Goal: Task Accomplishment & Management: Manage account settings

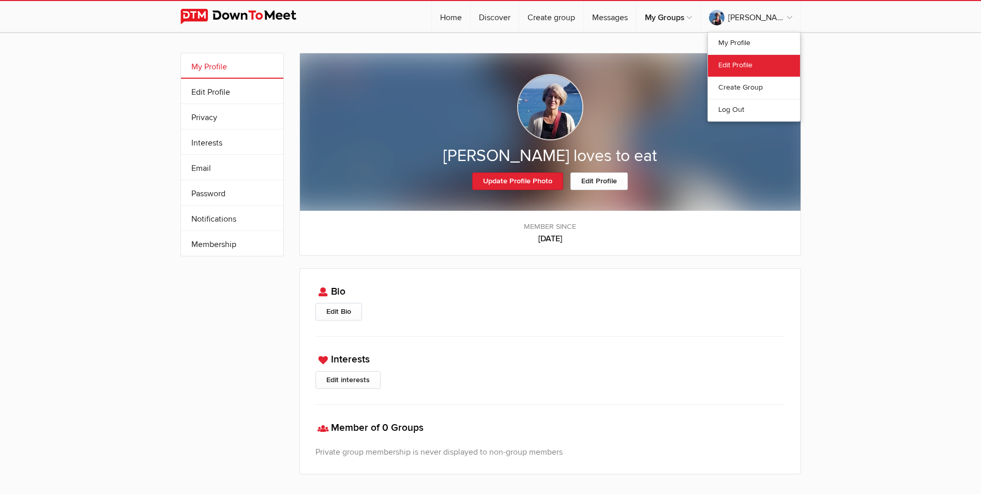
click at [740, 64] on link "Edit Profile" at bounding box center [754, 65] width 92 height 22
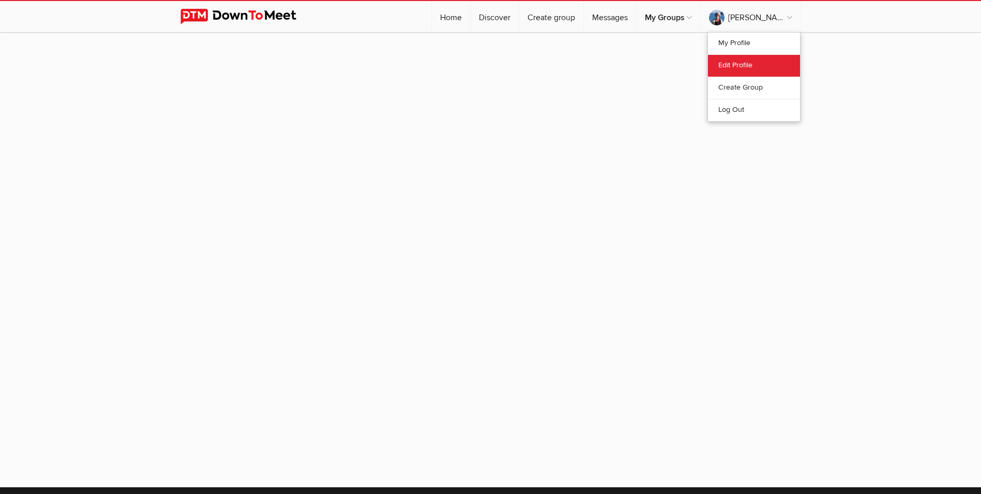
select select
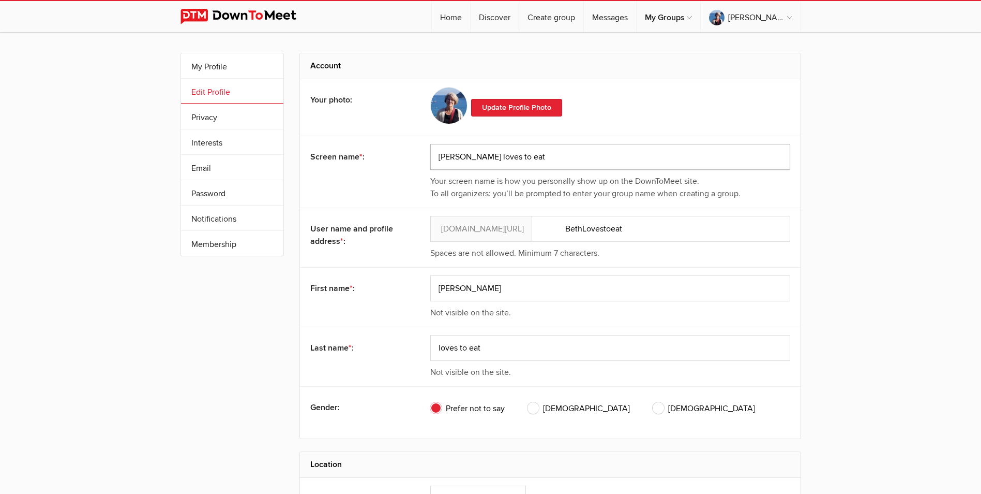
click at [510, 153] on input "beth loves to eat" at bounding box center [610, 157] width 360 height 26
type input "b"
type input "Beth B."
click at [635, 227] on input "BethLovestoeat" at bounding box center [610, 229] width 360 height 26
type input "BethB."
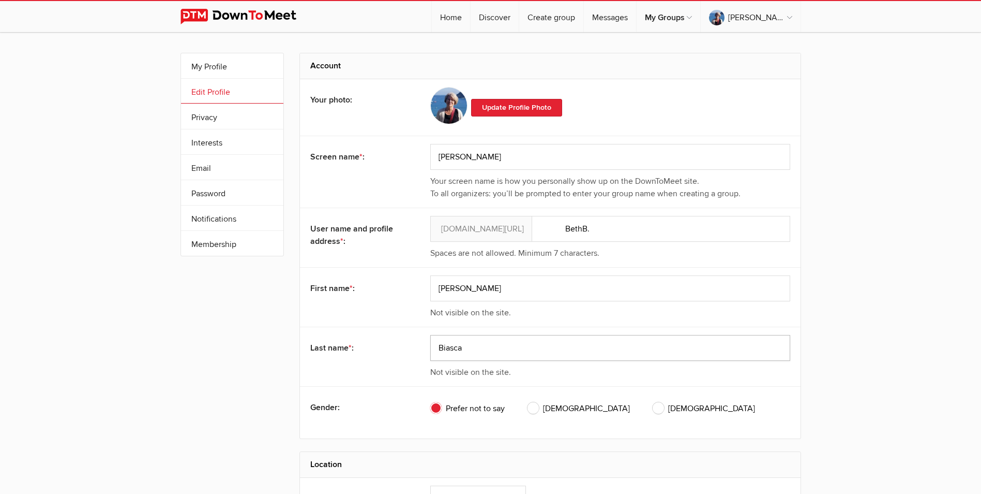
type input "Biasca"
click at [653, 405] on span "Female" at bounding box center [704, 408] width 102 height 12
click at [652, 402] on input "Female" at bounding box center [652, 401] width 1 height 1
radio input "true"
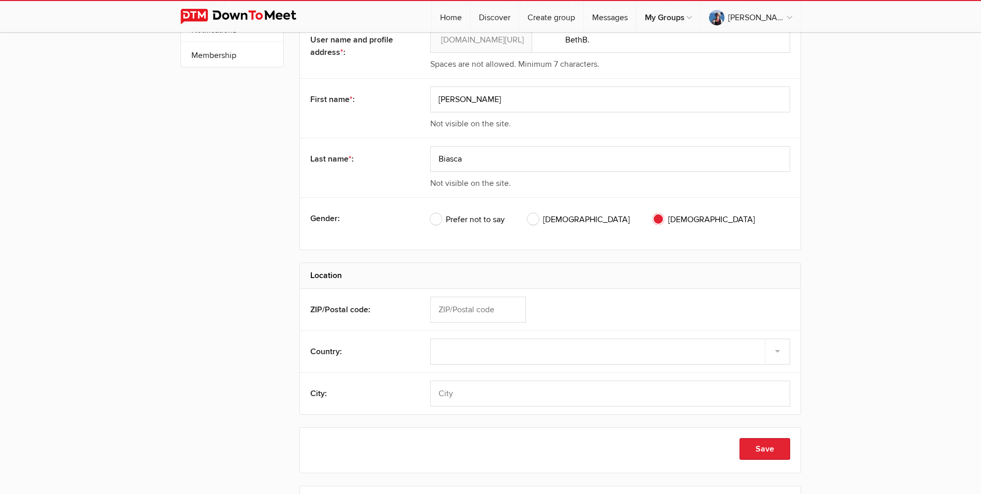
scroll to position [207, 0]
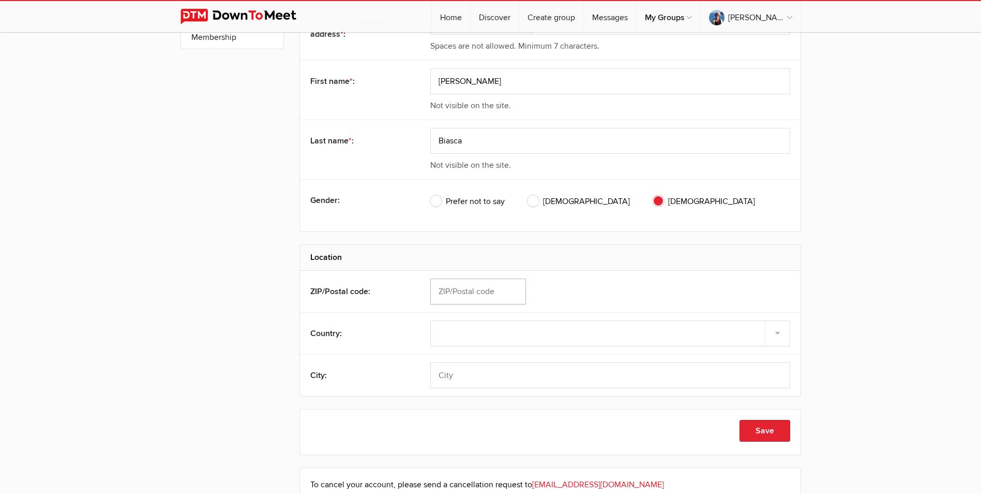
click at [475, 293] on input "text" at bounding box center [478, 291] width 96 height 26
type input "94619"
click at [500, 331] on select "Select country United States –––––––––– Afghanistan Albania Algeria American Sa…" at bounding box center [610, 333] width 360 height 26
select select "United States"
click at [430, 320] on select "Select country United States –––––––––– Afghanistan Albania Algeria American Sa…" at bounding box center [610, 333] width 360 height 26
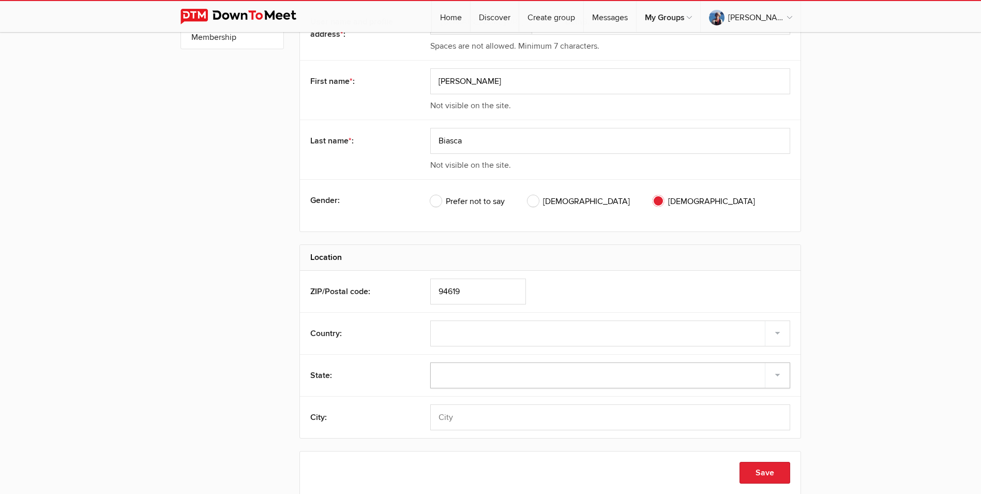
click at [465, 378] on select "Alabama Alaska American Samoa Arizona Arkansas Armed Forces Americas Armed Forc…" at bounding box center [610, 375] width 360 height 26
select select "CA"
click at [430, 362] on select "Alabama Alaska American Samoa Arizona Arkansas Armed Forces Americas Armed Forc…" at bounding box center [610, 375] width 360 height 26
click at [491, 416] on input "text" at bounding box center [610, 417] width 360 height 26
type input "Oakland"
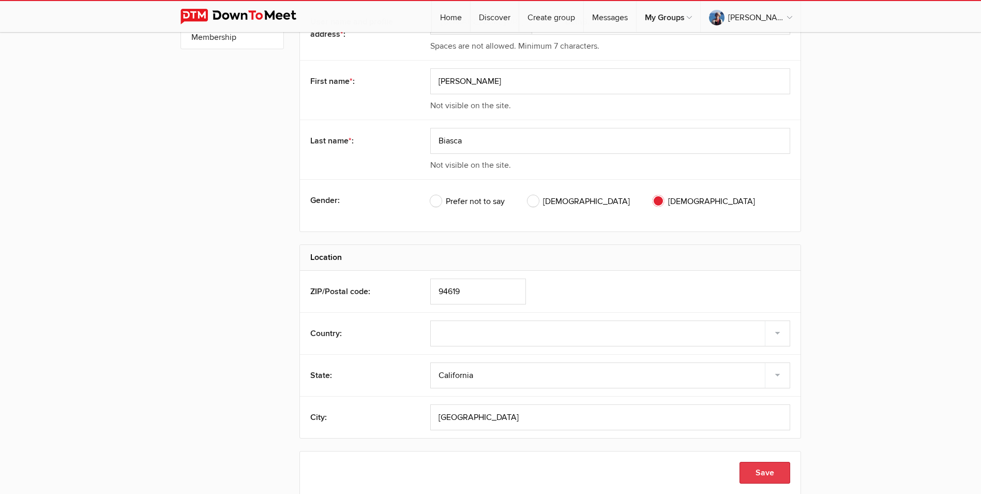
click at [756, 469] on button "Save" at bounding box center [765, 472] width 51 height 22
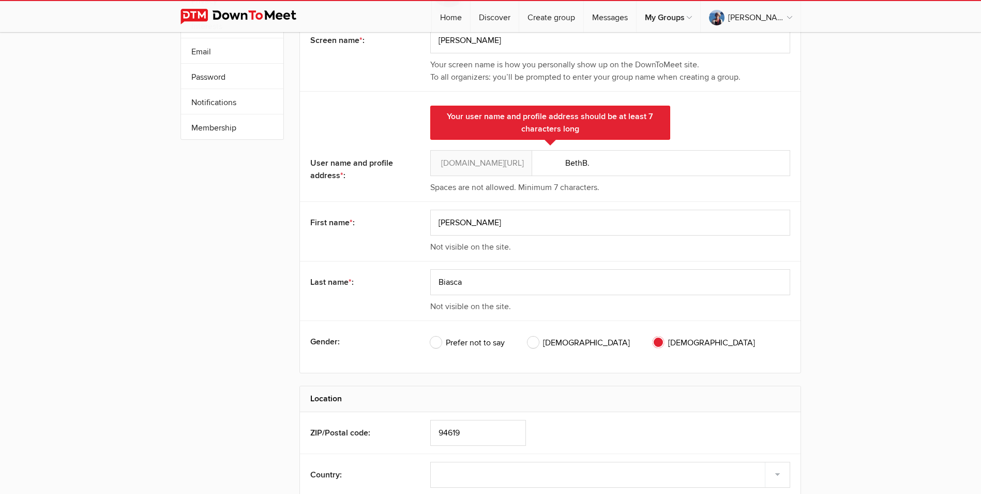
scroll to position [93, 0]
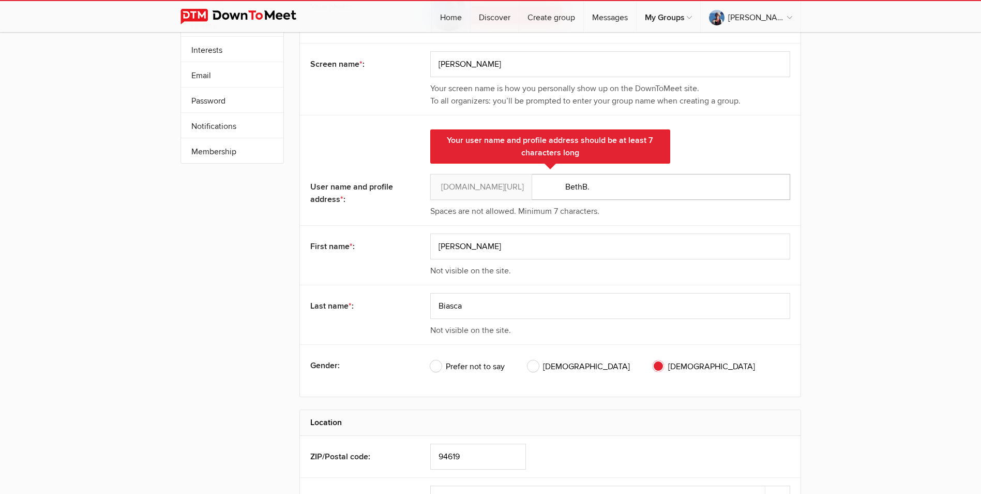
click at [539, 188] on input "BethB." at bounding box center [610, 187] width 360 height 26
drag, startPoint x: 548, startPoint y: 186, endPoint x: 570, endPoint y: 185, distance: 22.3
click at [549, 186] on input "BethB." at bounding box center [610, 187] width 360 height 26
click at [687, 187] on input "BethB." at bounding box center [610, 187] width 360 height 26
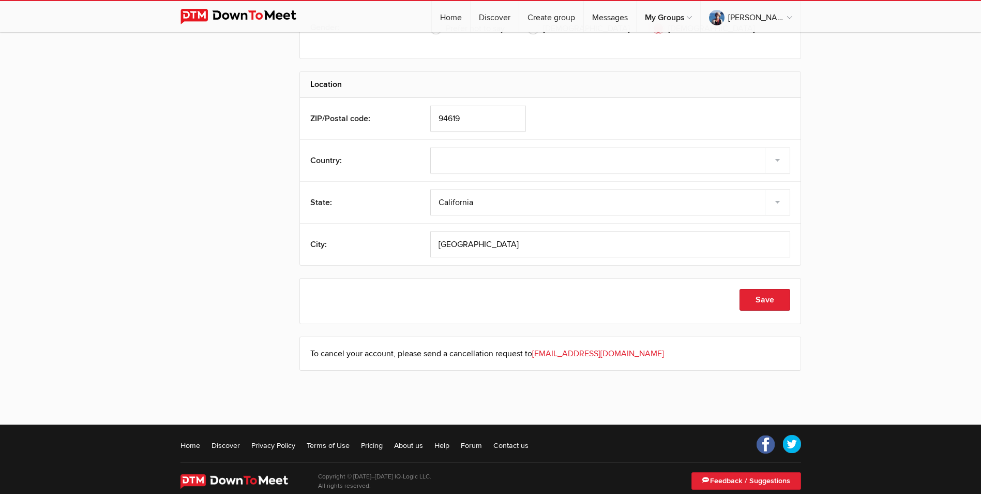
scroll to position [448, 0]
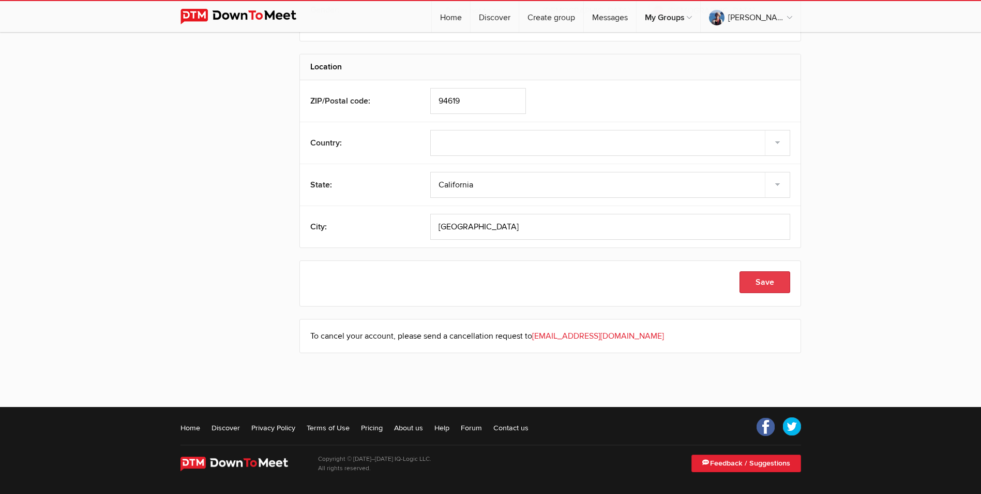
type input "BethBh123"
click at [769, 278] on button "Save" at bounding box center [765, 282] width 51 height 22
type input "Beth B."
type input "Oakland"
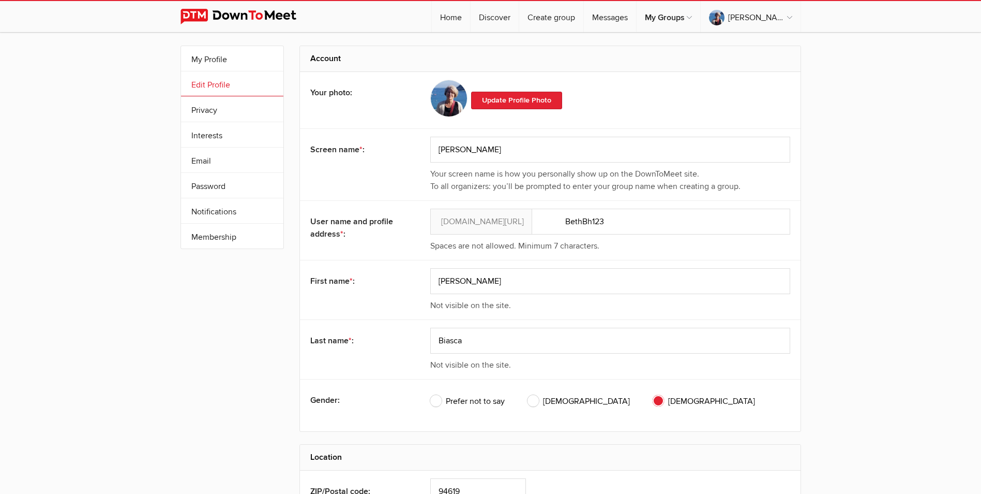
scroll to position [0, 0]
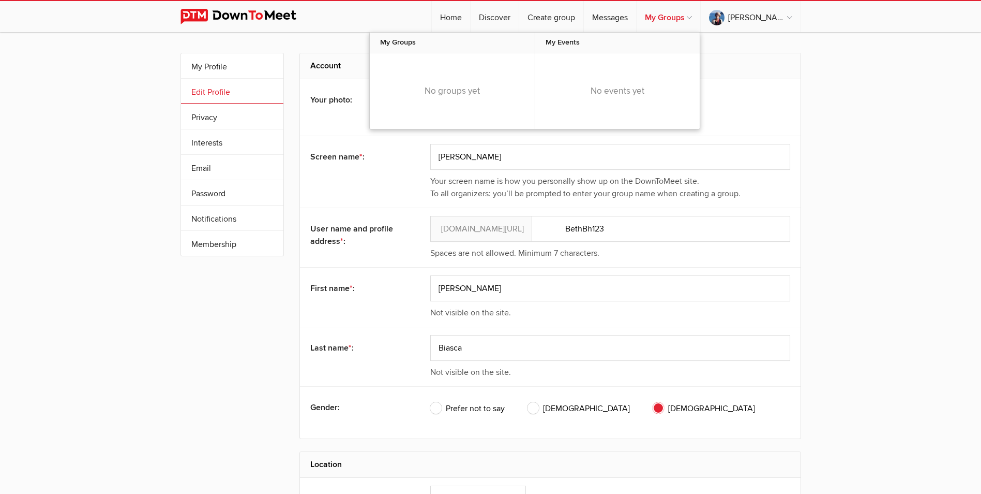
click at [693, 13] on link "My Groups" at bounding box center [669, 16] width 64 height 31
click at [700, 16] on link "My Groups" at bounding box center [669, 16] width 64 height 31
click at [699, 13] on link "My Groups" at bounding box center [669, 16] width 64 height 31
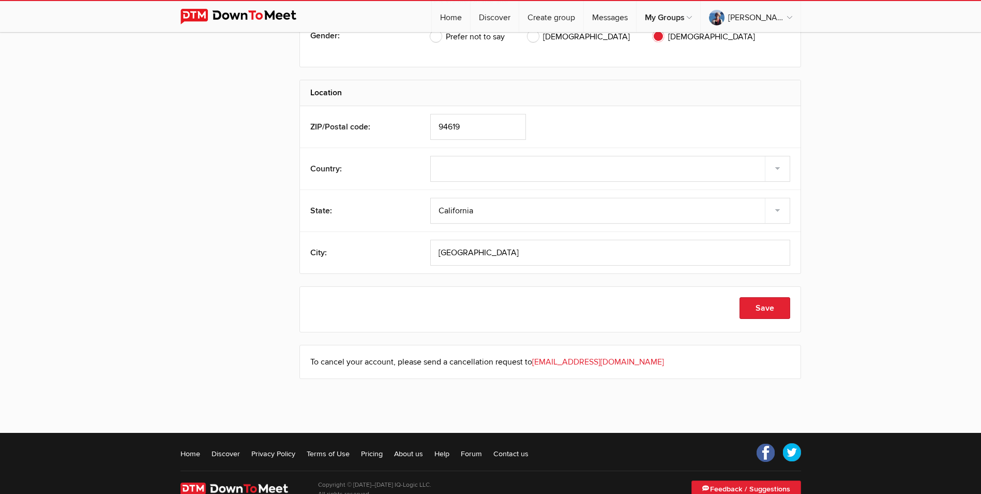
scroll to position [397, 0]
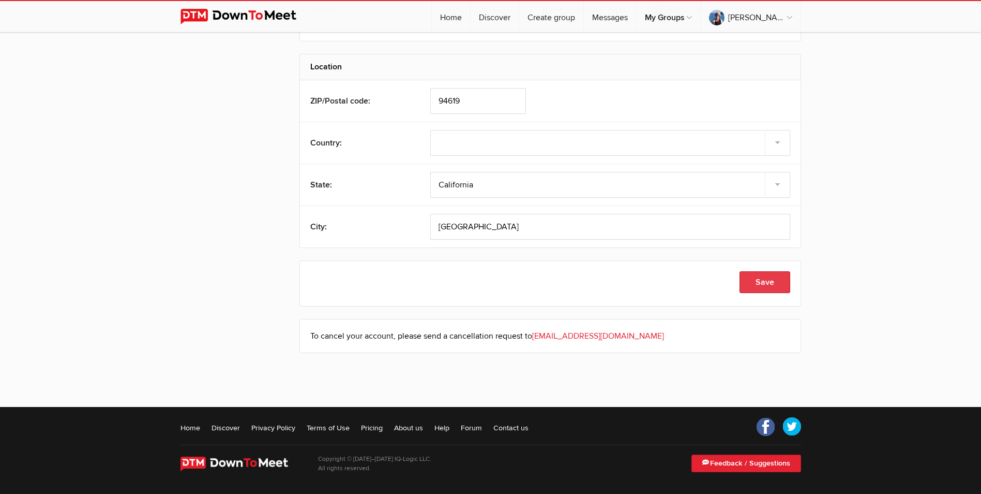
click at [765, 277] on button "Save" at bounding box center [765, 282] width 51 height 22
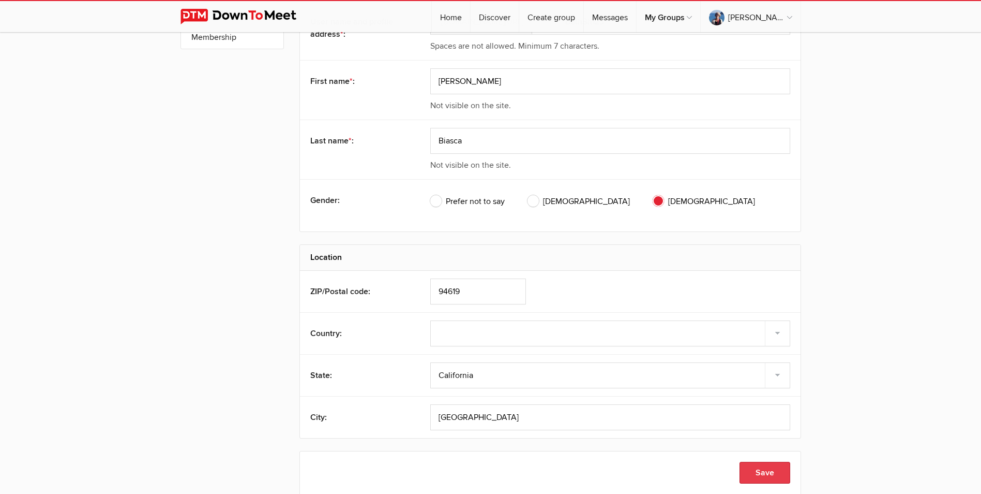
scroll to position [0, 0]
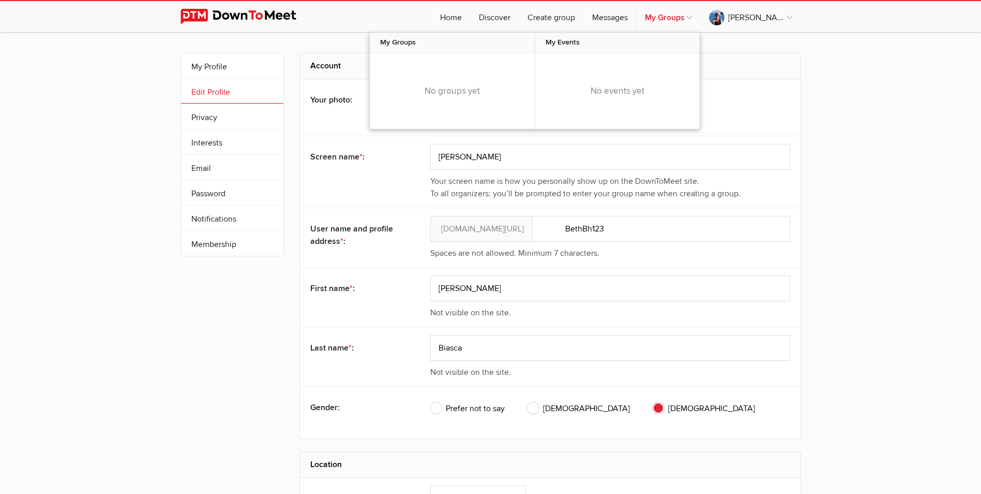
click at [700, 14] on link "My Groups" at bounding box center [669, 16] width 64 height 31
click at [730, 39] on link "My Profile" at bounding box center [754, 44] width 92 height 22
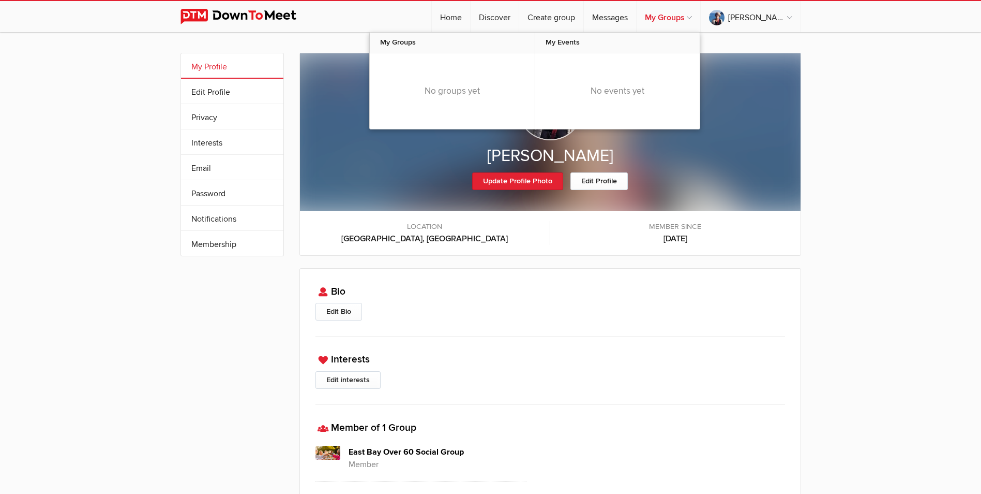
click at [700, 14] on link "My Groups" at bounding box center [669, 16] width 64 height 31
click at [700, 15] on link "My Groups" at bounding box center [669, 16] width 64 height 31
click at [426, 42] on span "My Groups" at bounding box center [452, 43] width 165 height 21
click at [700, 16] on link "My Groups" at bounding box center [669, 16] width 64 height 31
click at [700, 14] on link "My Groups" at bounding box center [669, 16] width 64 height 31
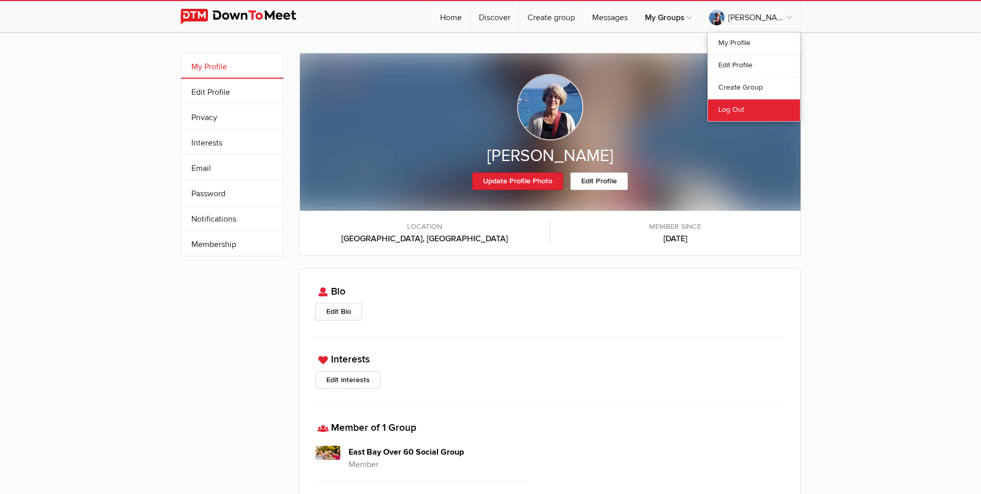
click at [727, 106] on link "Log Out" at bounding box center [754, 110] width 92 height 22
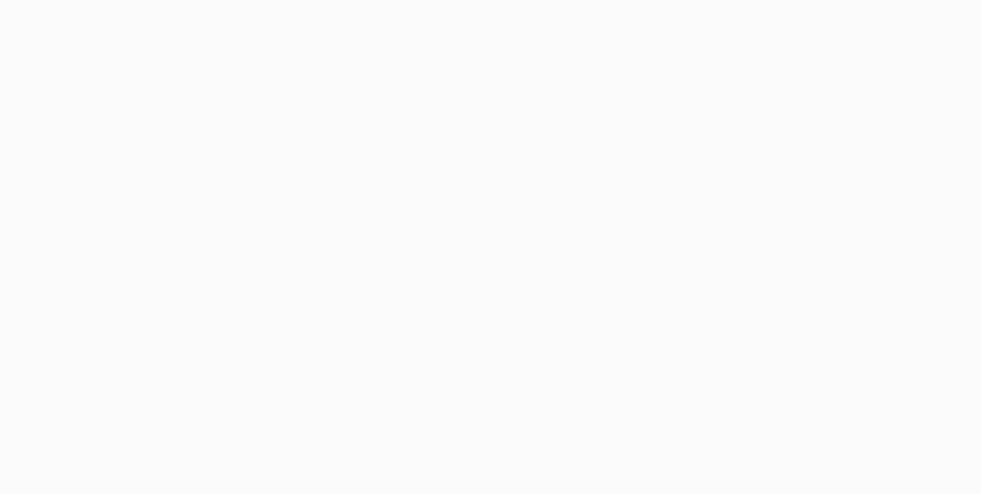
drag, startPoint x: 942, startPoint y: 0, endPoint x: 718, endPoint y: 73, distance: 235.7
click at [718, 73] on body at bounding box center [490, 247] width 981 height 494
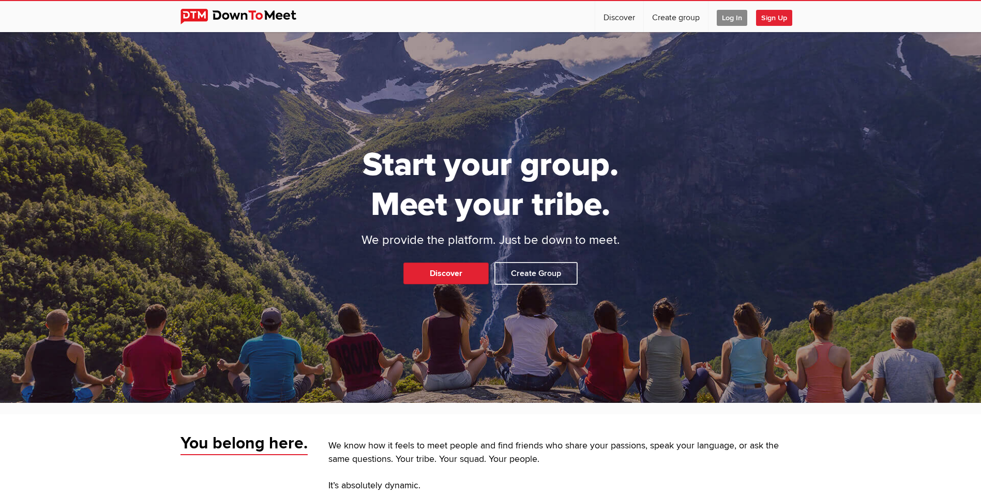
click at [731, 14] on span "Log In" at bounding box center [732, 18] width 31 height 16
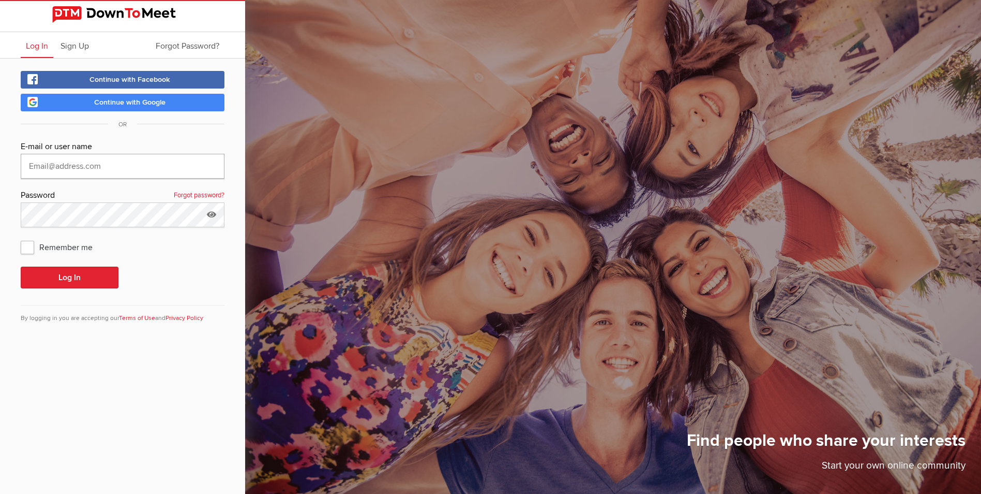
type input "bethb1230@gmail.com"
click at [210, 211] on icon at bounding box center [212, 214] width 16 height 24
click at [27, 248] on span "Remember me" at bounding box center [62, 246] width 82 height 19
click at [21, 237] on input "Remember me" at bounding box center [20, 237] width 1 height 1
checkbox input "true"
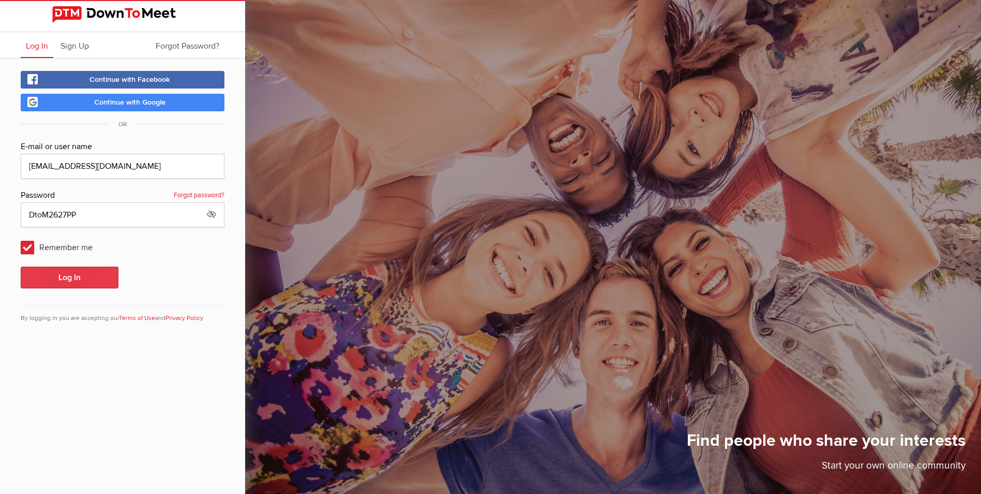
click at [57, 273] on button "Log In" at bounding box center [70, 277] width 98 height 22
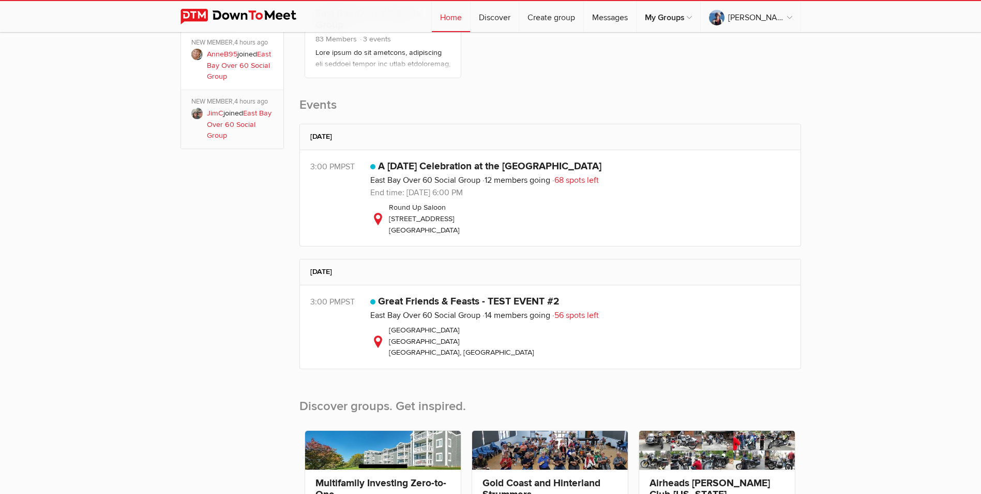
scroll to position [103, 0]
